Goal: Task Accomplishment & Management: Manage account settings

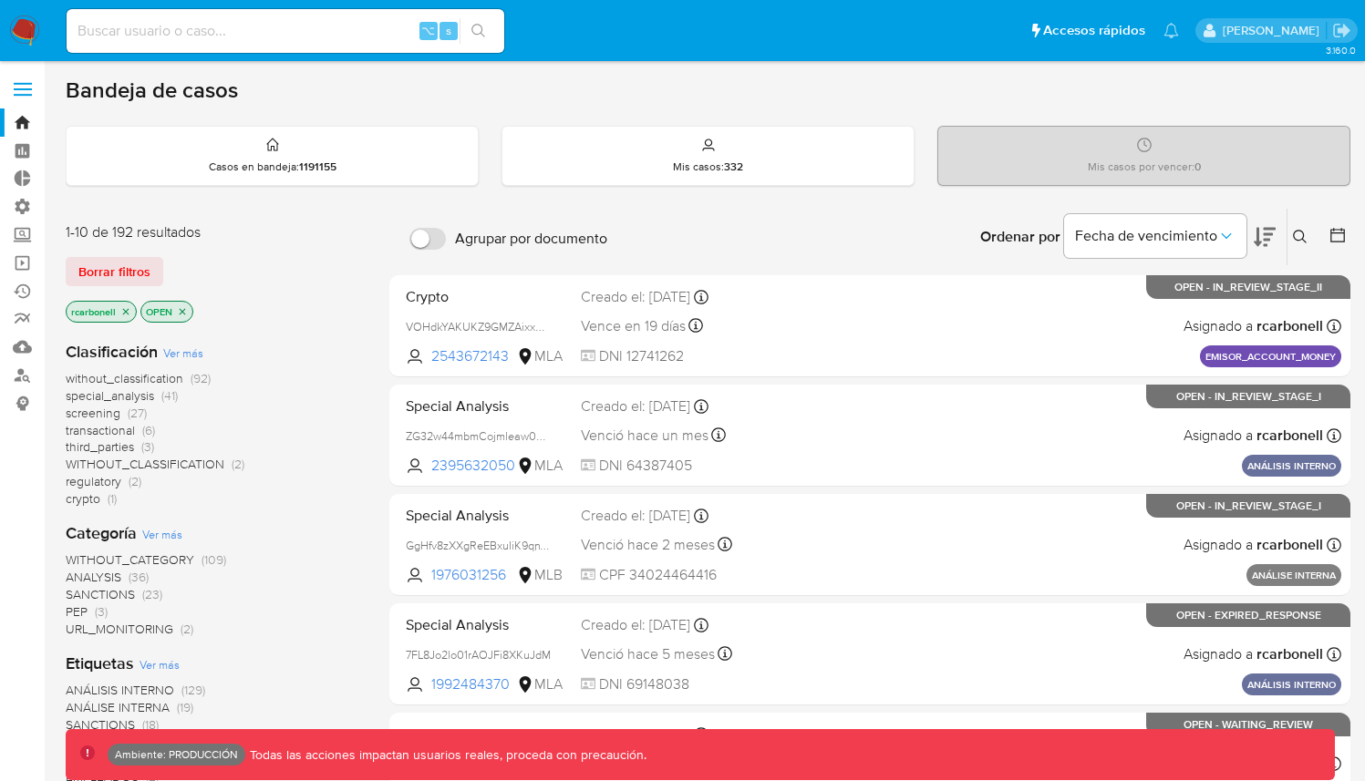
click at [24, 92] on label at bounding box center [23, 89] width 46 height 38
click at [0, 0] on input "checkbox" at bounding box center [0, 0] width 0 height 0
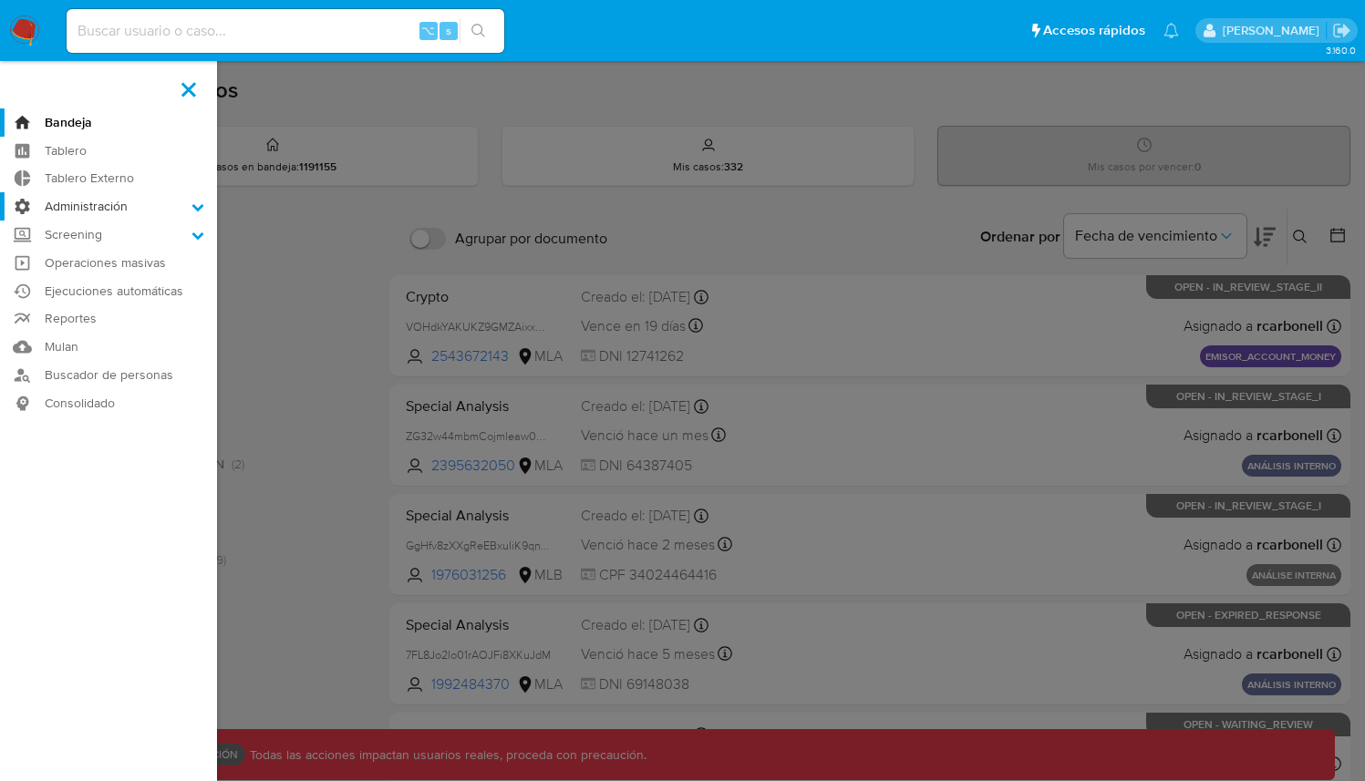
click at [111, 208] on label "Administración" at bounding box center [108, 206] width 217 height 28
click at [0, 0] on input "Administración" at bounding box center [0, 0] width 0 height 0
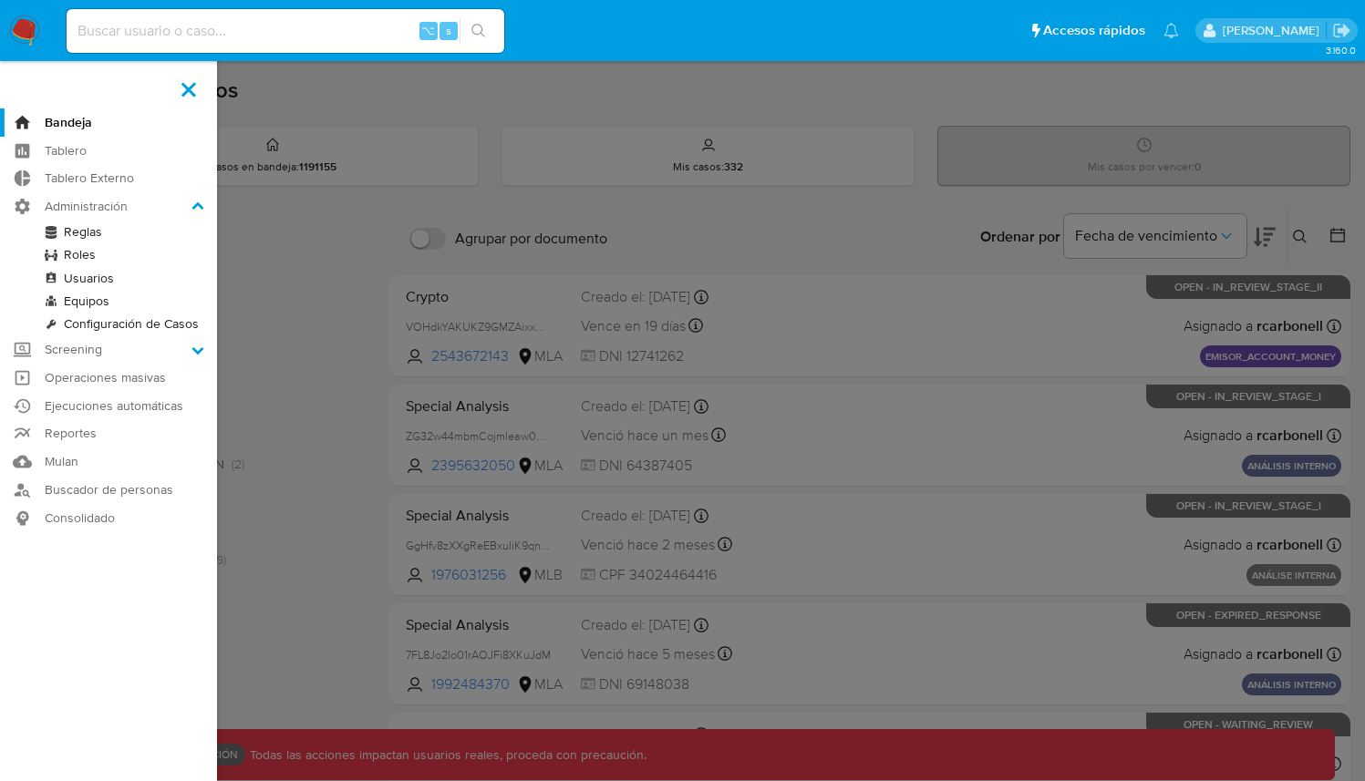
click at [100, 232] on link "Reglas" at bounding box center [108, 232] width 217 height 23
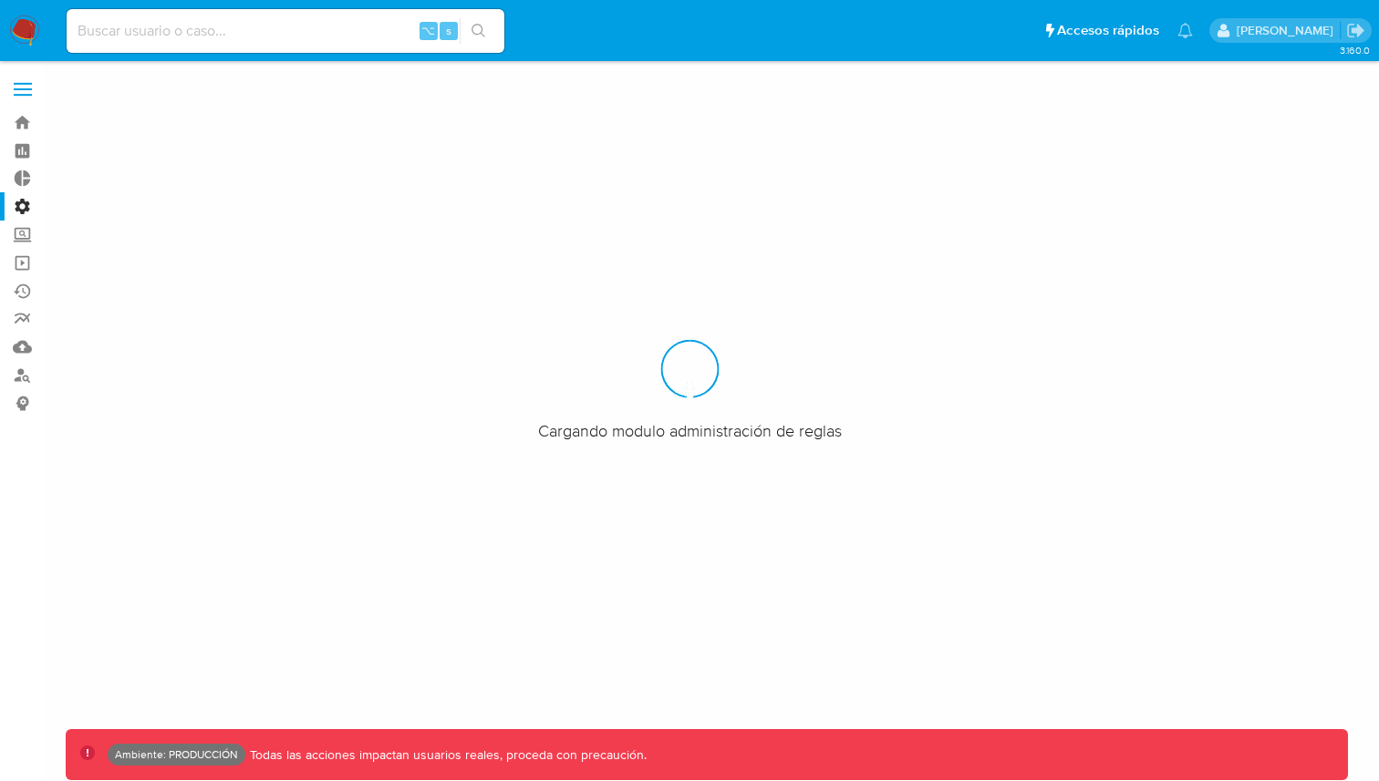
click at [25, 89] on span at bounding box center [23, 89] width 18 height 3
click at [0, 0] on input "checkbox" at bounding box center [0, 0] width 0 height 0
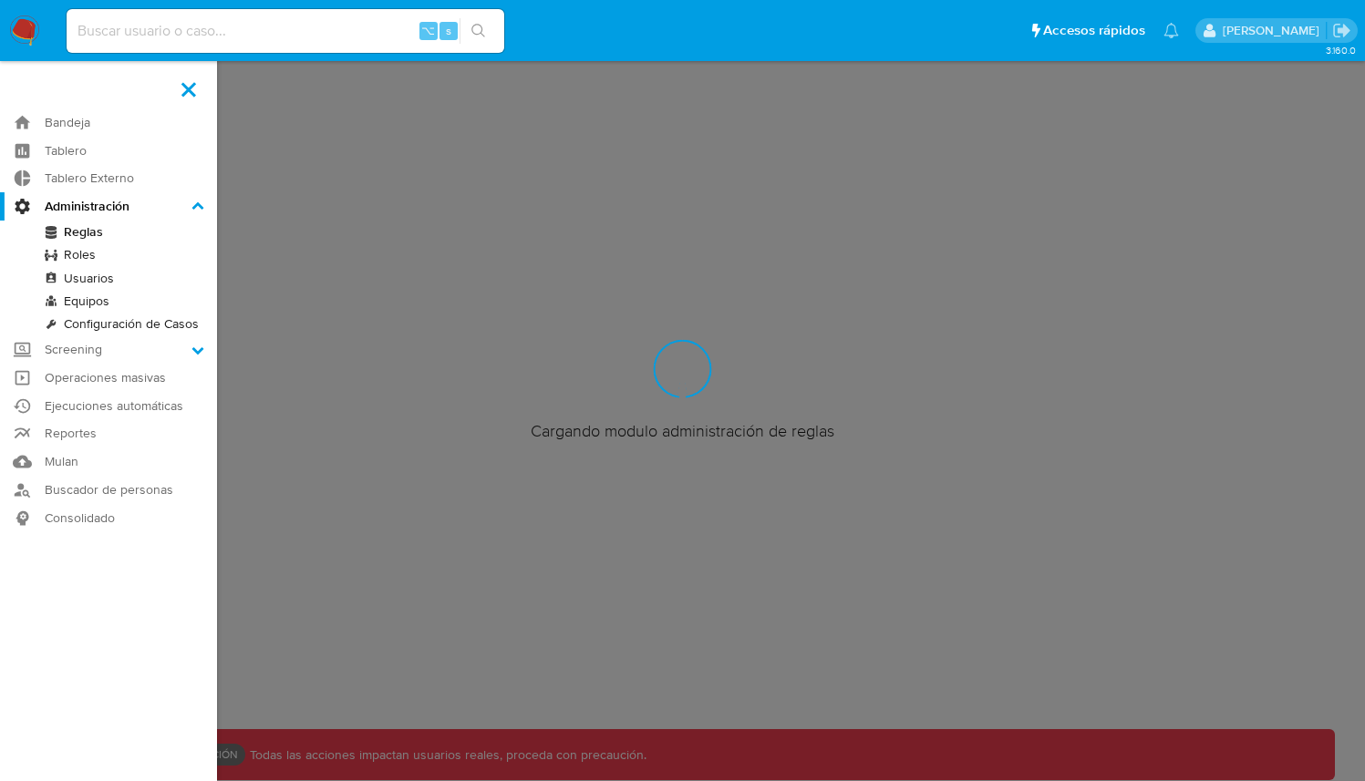
click at [96, 250] on link "Roles" at bounding box center [108, 254] width 217 height 23
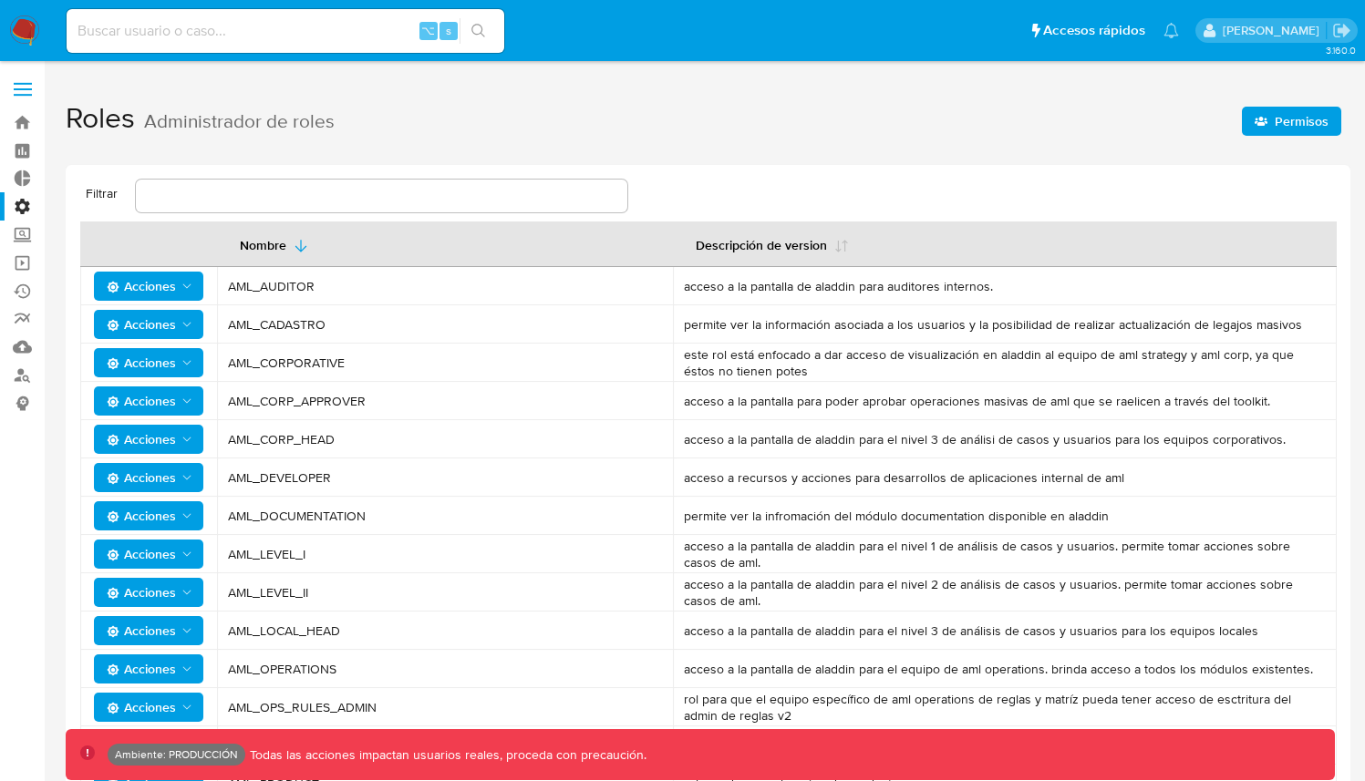
click at [1252, 129] on button "Permisos" at bounding box center [1291, 121] width 99 height 29
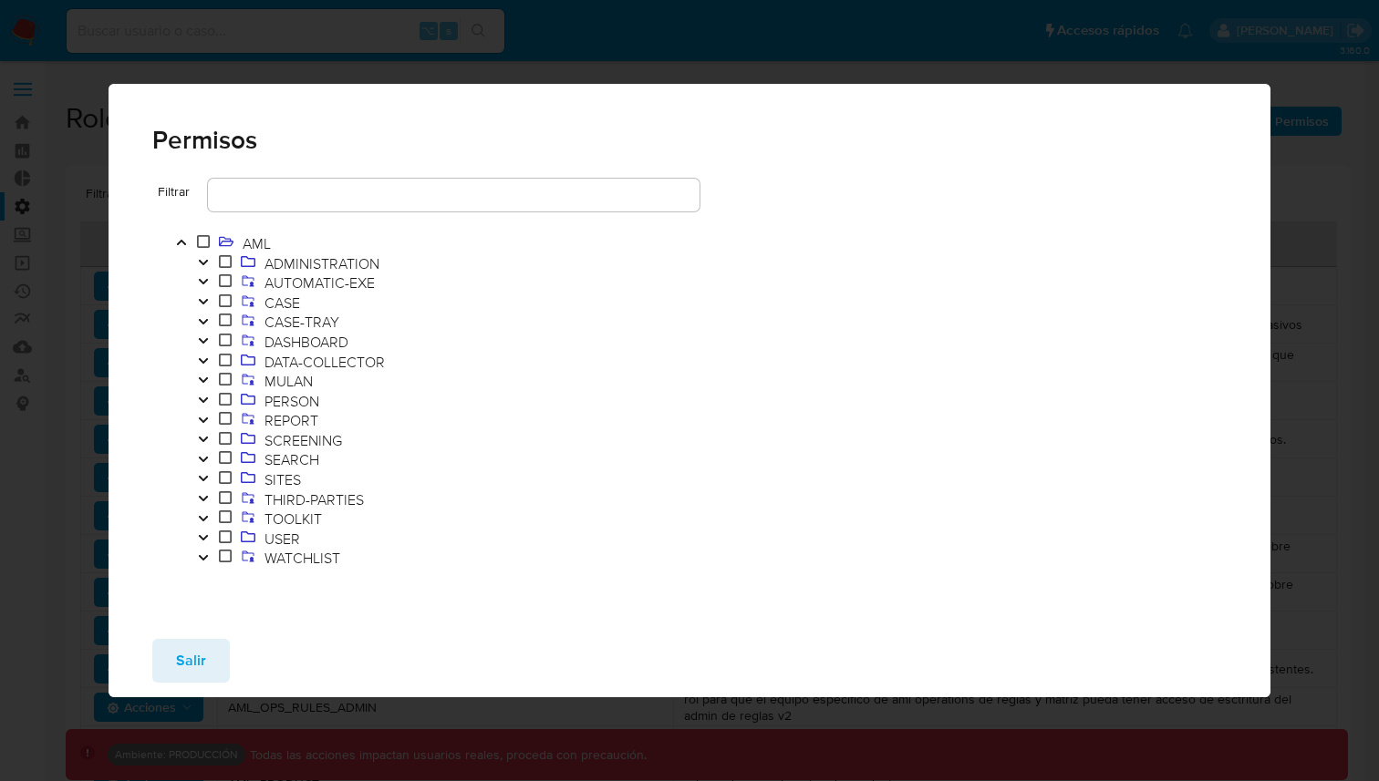
click at [203, 516] on icon "Toggle" at bounding box center [203, 518] width 13 height 11
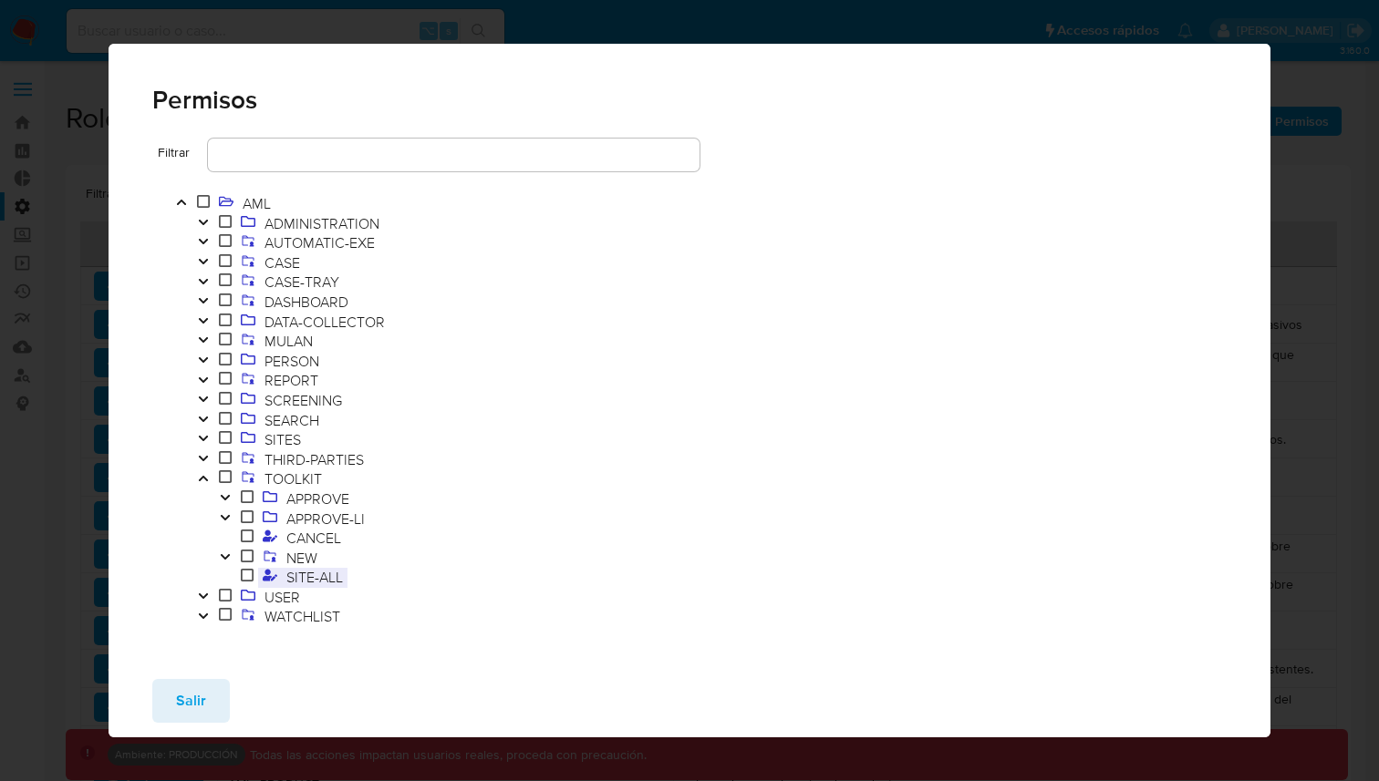
click at [313, 576] on span "SITE-ALL" at bounding box center [315, 577] width 66 height 20
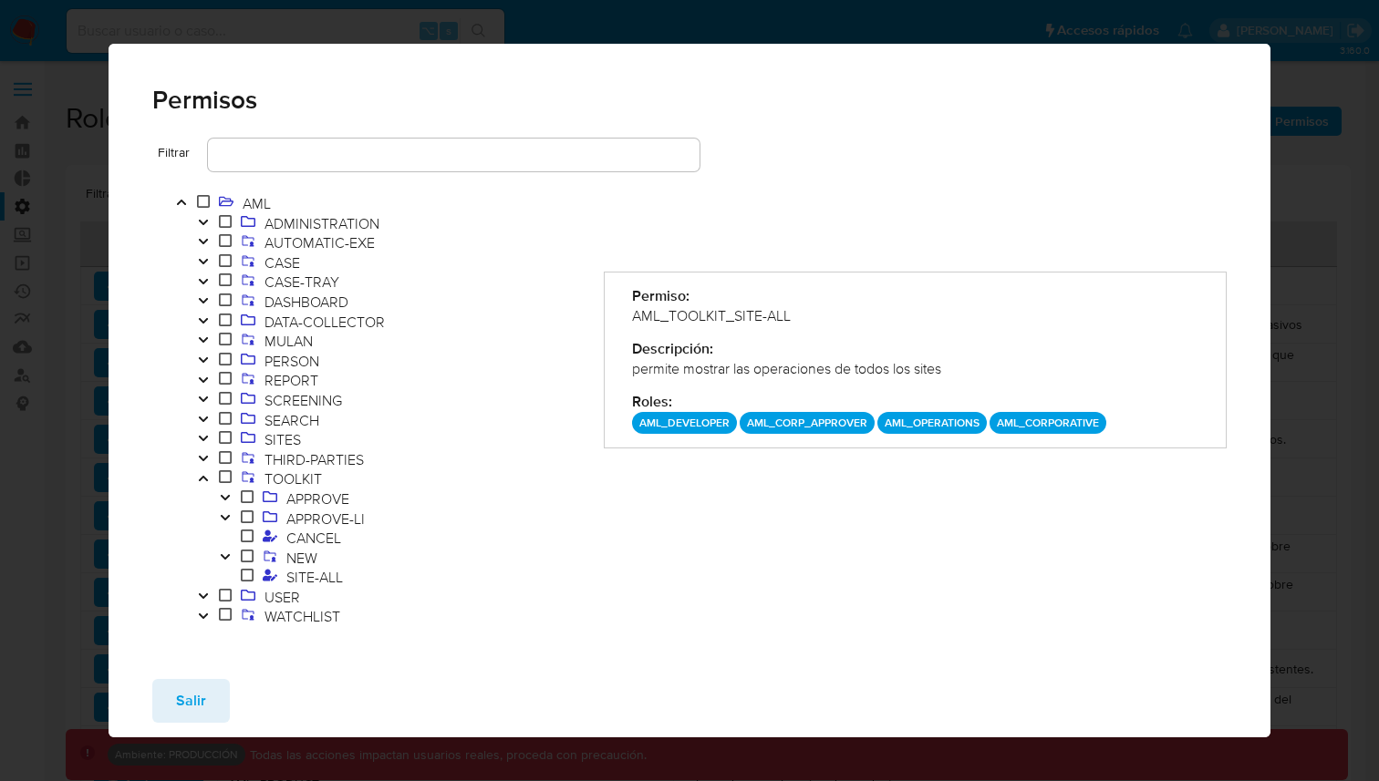
click at [963, 491] on div "Permiso: AML_TOOLKIT_SITE-ALL Descripción: permite mostrar las operaciones de t…" at bounding box center [915, 410] width 623 height 479
